Goal: Register for event/course

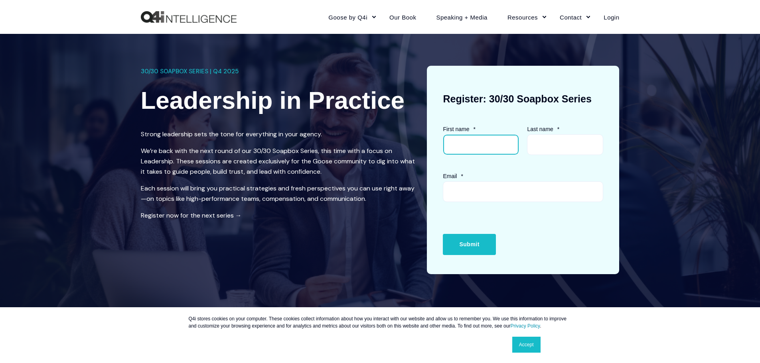
click at [459, 148] on input "First name *" at bounding box center [481, 144] width 76 height 21
type input "[PERSON_NAME]"
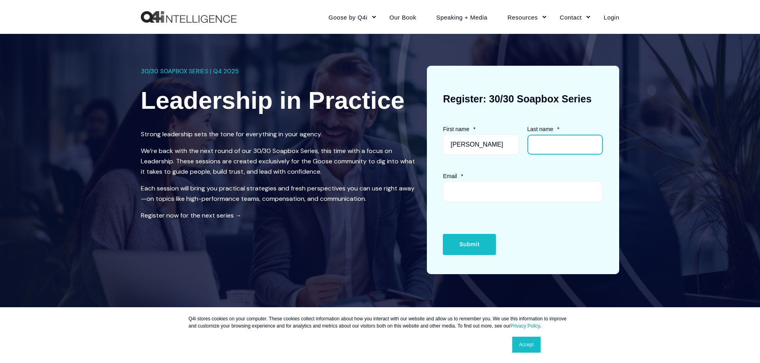
type input "[PERSON_NAME]"
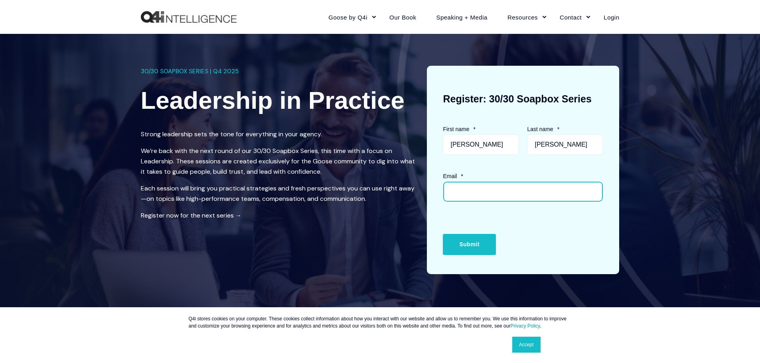
type input "[EMAIL_ADDRESS][DOMAIN_NAME]"
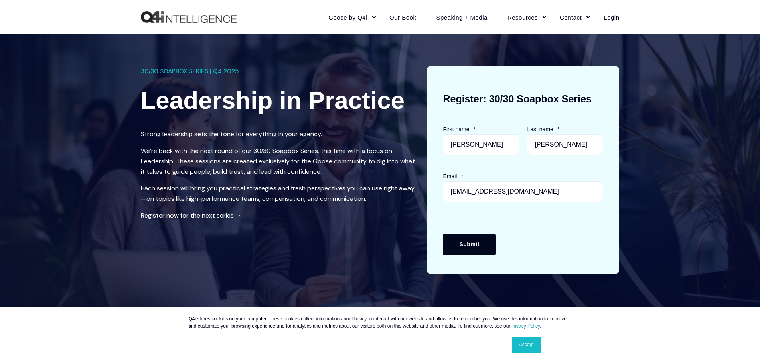
click at [471, 247] on input "Submit" at bounding box center [469, 244] width 53 height 21
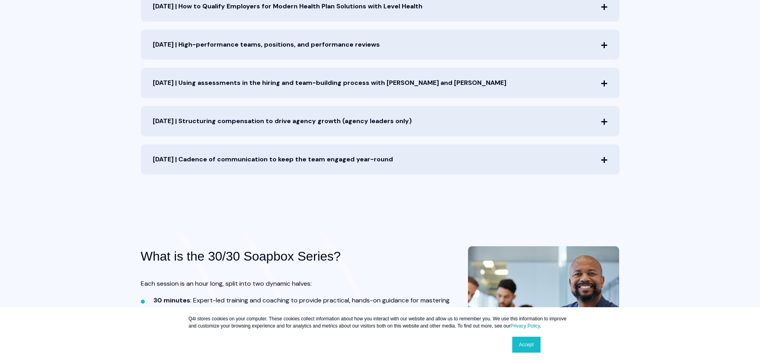
scroll to position [502, 0]
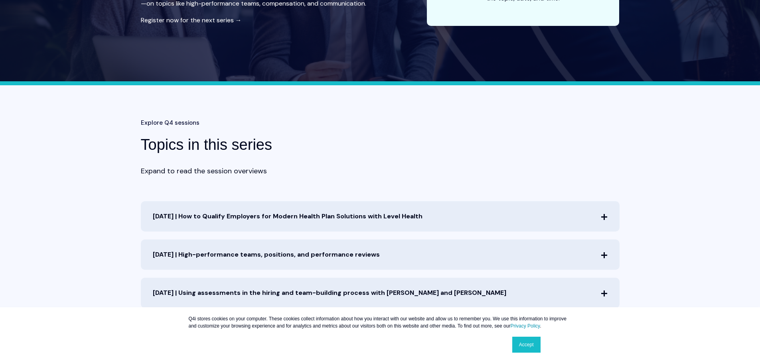
scroll to position [0, 0]
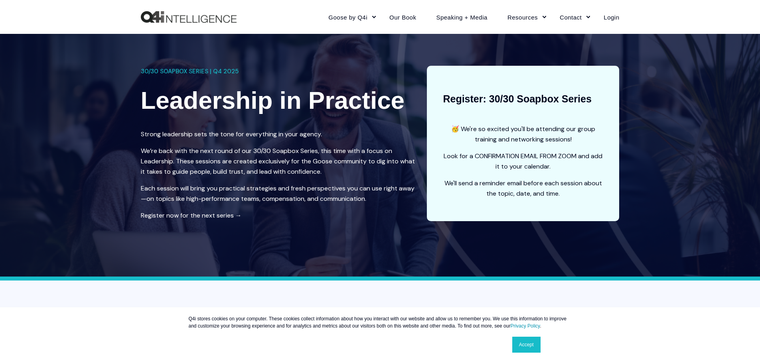
click at [531, 343] on link "Accept" at bounding box center [526, 345] width 28 height 16
